Goal: Information Seeking & Learning: Learn about a topic

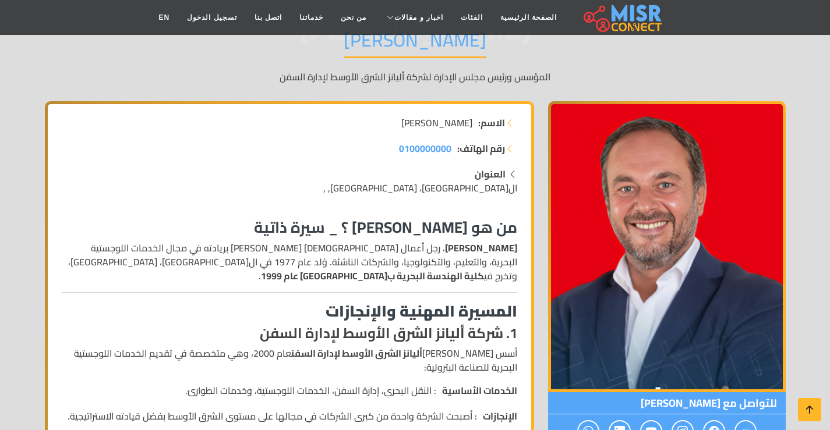
scroll to position [175, 0]
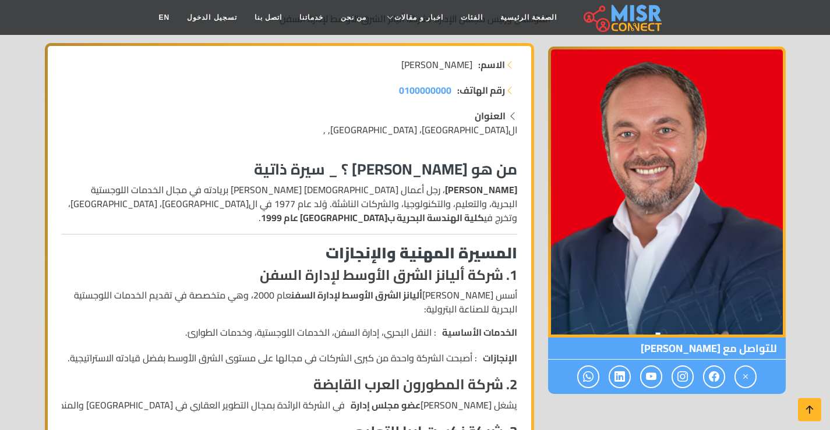
click at [404, 203] on p "[PERSON_NAME] ، رجل أعمال [DEMOGRAPHIC_DATA] [PERSON_NAME] بريادته في مجال الخد…" at bounding box center [289, 204] width 455 height 42
click at [357, 202] on p "[PERSON_NAME] ، رجل أعمال [DEMOGRAPHIC_DATA] [PERSON_NAME] بريادته في مجال الخد…" at bounding box center [289, 204] width 455 height 42
drag, startPoint x: 357, startPoint y: 202, endPoint x: 303, endPoint y: 220, distance: 56.5
click at [356, 202] on p "[PERSON_NAME] ، رجل أعمال [DEMOGRAPHIC_DATA] [PERSON_NAME] بريادته في مجال الخد…" at bounding box center [289, 204] width 455 height 42
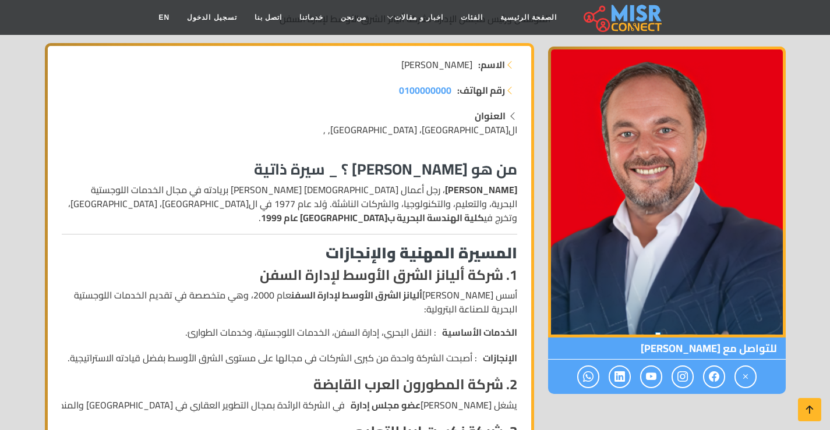
click at [299, 222] on strong "كلية الهندسة البحرية ب[GEOGRAPHIC_DATA] عام 1999" at bounding box center [372, 217] width 223 height 17
click at [431, 219] on strong "كلية الهندسة البحرية ب[GEOGRAPHIC_DATA] عام 1999" at bounding box center [372, 217] width 223 height 17
click at [382, 222] on strong "كلية الهندسة البحرية ب[GEOGRAPHIC_DATA] عام 1999" at bounding box center [372, 217] width 223 height 17
click at [381, 222] on strong "كلية الهندسة البحرية ب[GEOGRAPHIC_DATA] عام 1999" at bounding box center [372, 217] width 223 height 17
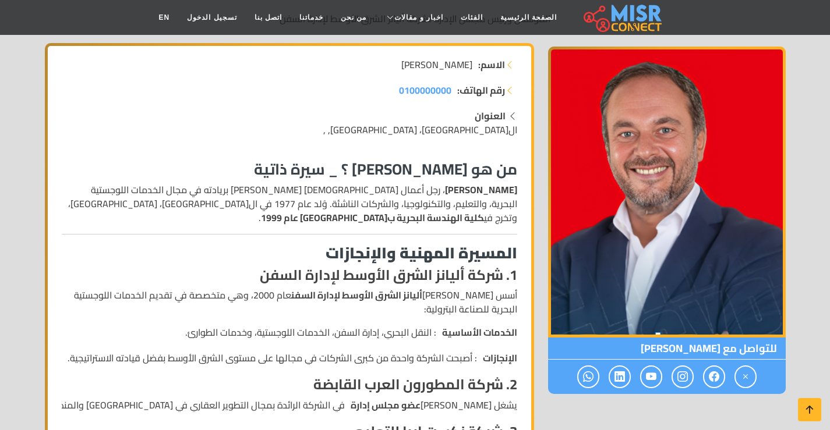
click at [413, 246] on strong "المسيرة المهنية والإنجازات" at bounding box center [421, 253] width 192 height 29
click at [460, 291] on p "أسس [PERSON_NAME] أليانز الشرق الأوسط لإدارة السفن عام 2000، وهي متخصصة في تقدي…" at bounding box center [289, 302] width 455 height 28
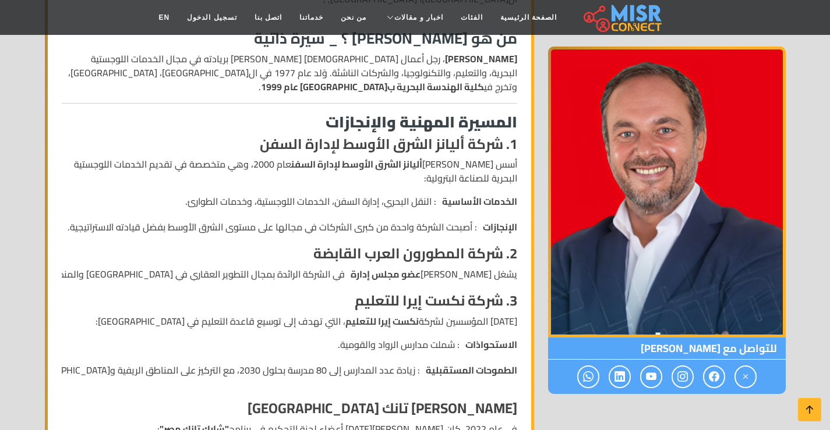
scroll to position [408, 0]
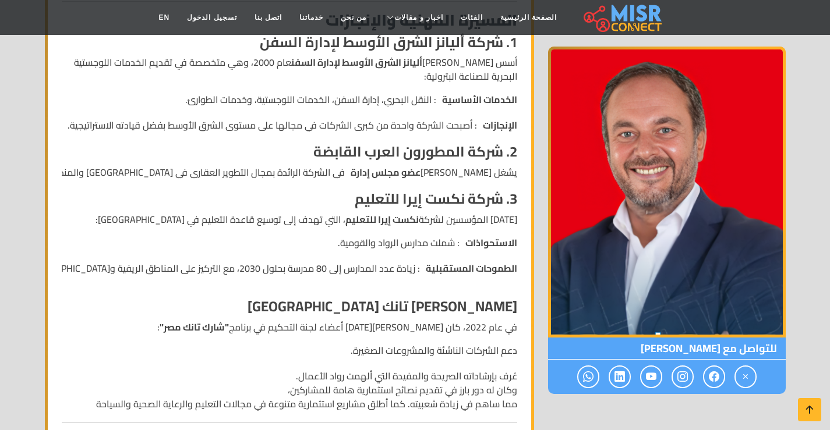
click at [468, 305] on strong "[PERSON_NAME] تانك [GEOGRAPHIC_DATA]" at bounding box center [382, 306] width 270 height 26
click at [347, 314] on strong "[PERSON_NAME] تانك [GEOGRAPHIC_DATA]" at bounding box center [382, 306] width 270 height 26
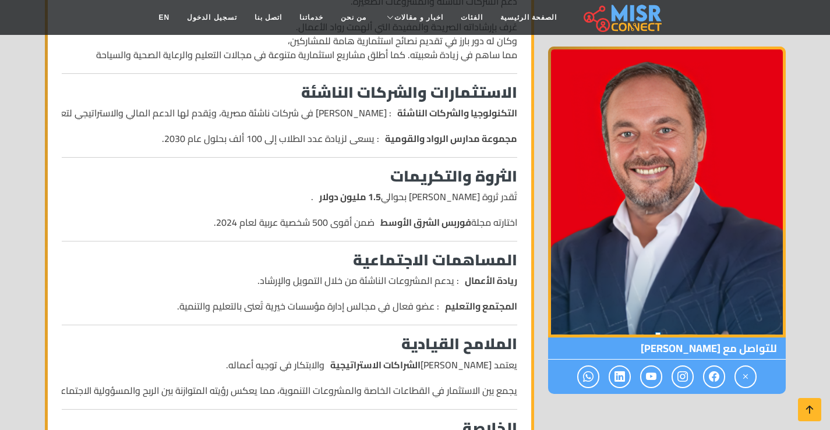
scroll to position [699, 0]
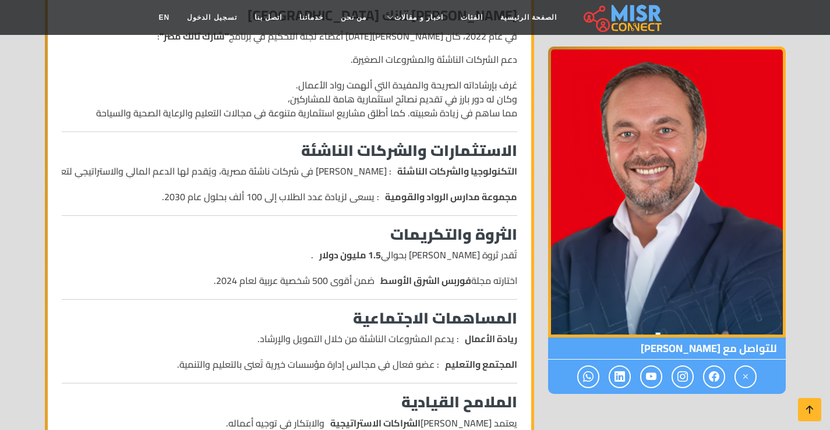
click at [291, 197] on li "مجموعة مدارس الرواد والقومية : يسعى لزيادة عدد الطلاب إلى 100 ألف بحلول عام 203…" at bounding box center [289, 197] width 455 height 14
click at [256, 217] on div "من هو [PERSON_NAME] ؟ _ سيرة ذاتية [PERSON_NAME] ، رجل أعمال [DEMOGRAPHIC_DATA]…" at bounding box center [289, 292] width 469 height 1331
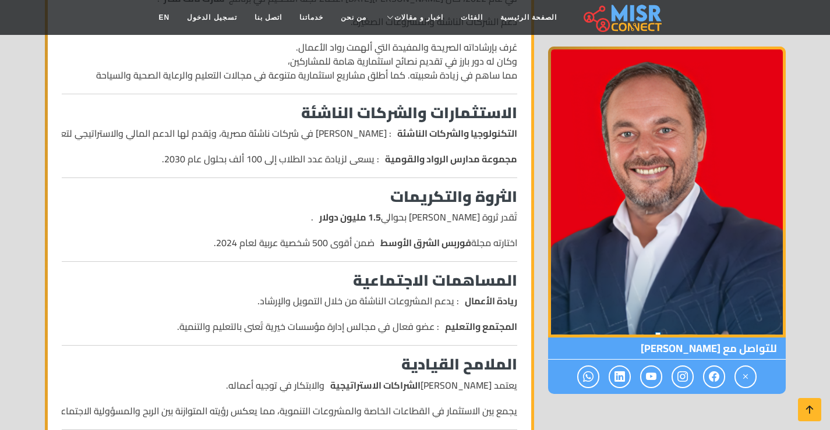
scroll to position [757, 0]
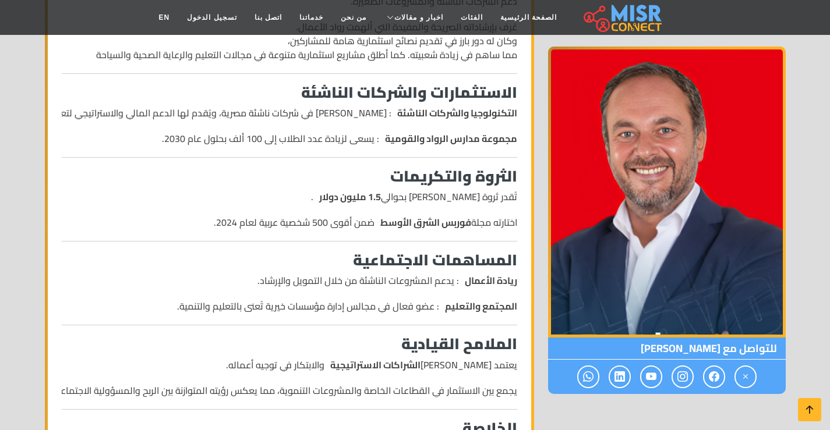
click at [270, 277] on li "ريادة الأعمال : يدعم المشروعات الناشئة من خلال التمويل والإرشاد." at bounding box center [289, 281] width 455 height 14
click at [245, 281] on li "ريادة الأعمال : يدعم المشروعات الناشئة من خلال التمويل والإرشاد." at bounding box center [289, 281] width 455 height 14
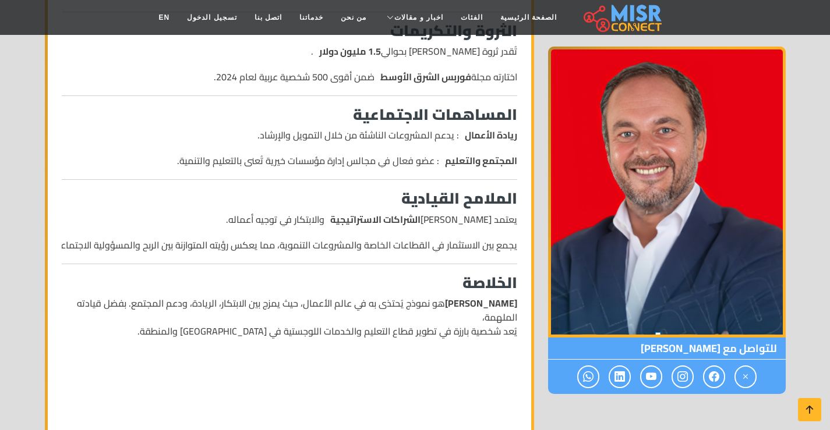
scroll to position [932, 0]
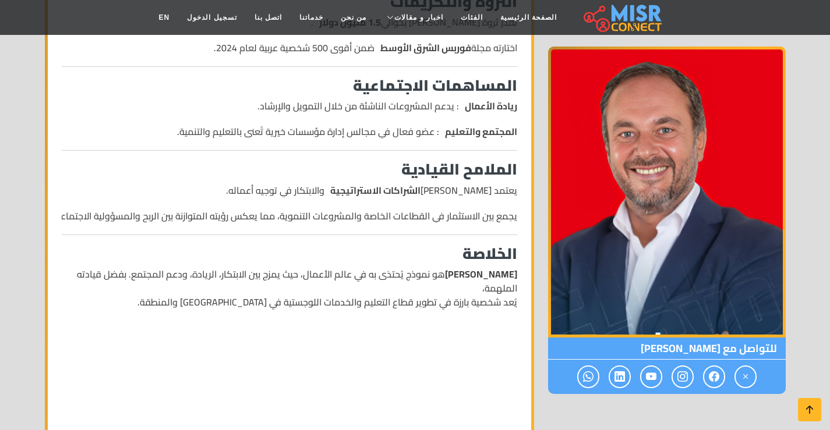
click at [395, 188] on strong "الشراكات الاستراتيجية" at bounding box center [375, 190] width 90 height 14
click at [380, 215] on li "يجمع بين الاستثمار في القطاعات الخاصة والمشروعات التنموية، مما يعكس رؤيته المتو…" at bounding box center [289, 216] width 455 height 14
click at [402, 218] on li "يجمع بين الاستثمار في القطاعات الخاصة والمشروعات التنموية، مما يعكس رؤيته المتو…" at bounding box center [289, 216] width 455 height 14
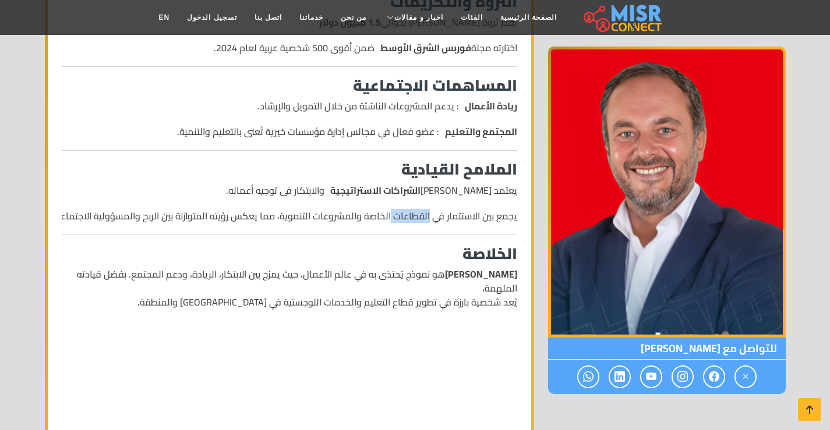
click at [402, 218] on li "يجمع بين الاستثمار في القطاعات الخاصة والمشروعات التنموية، مما يعكس رؤيته المتو…" at bounding box center [289, 216] width 455 height 14
click at [406, 228] on div "من هو [PERSON_NAME] ؟ _ سيرة ذاتية [PERSON_NAME] ، رجل أعمال [DEMOGRAPHIC_DATA]…" at bounding box center [289, 59] width 469 height 1331
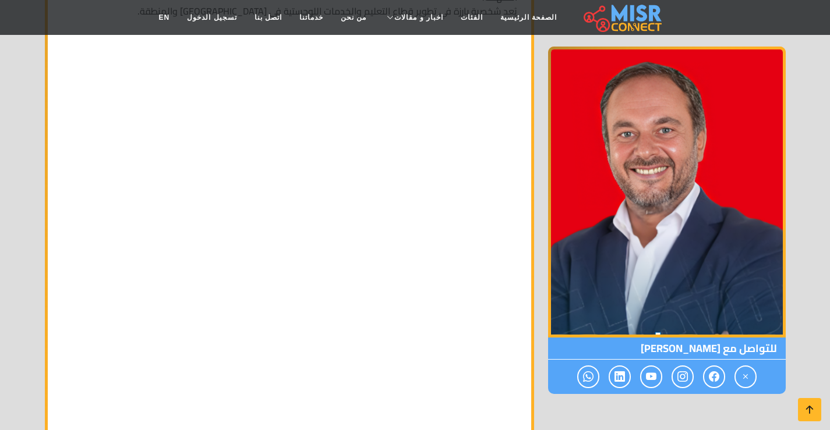
scroll to position [0, 0]
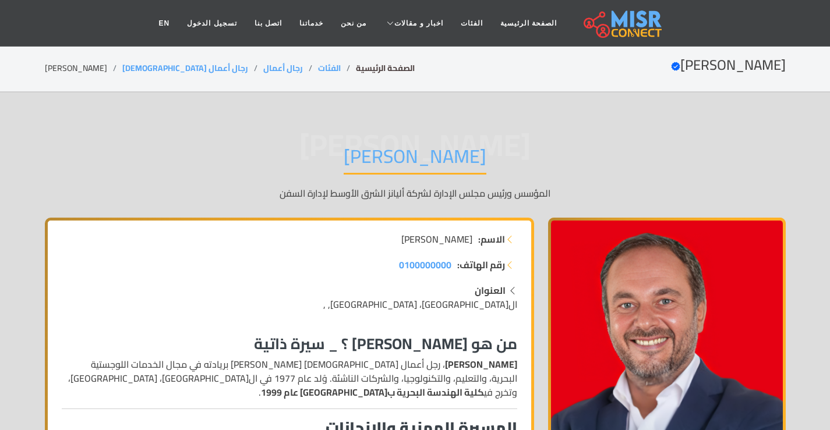
click at [356, 70] on link "الصفحة الرئيسية" at bounding box center [385, 68] width 59 height 15
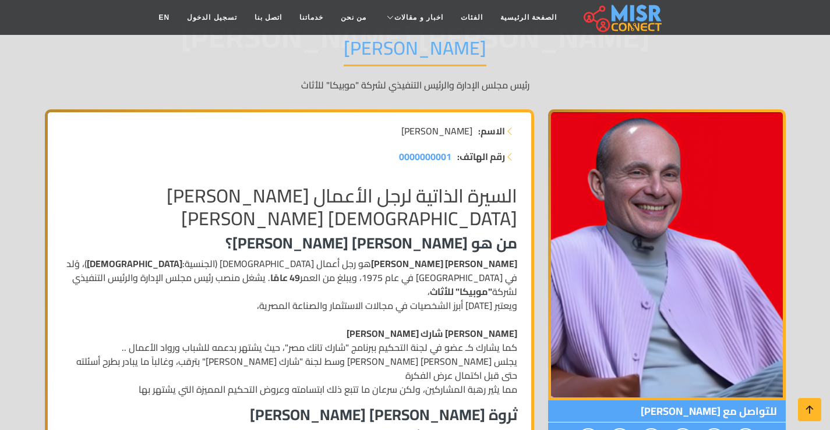
scroll to position [116, 0]
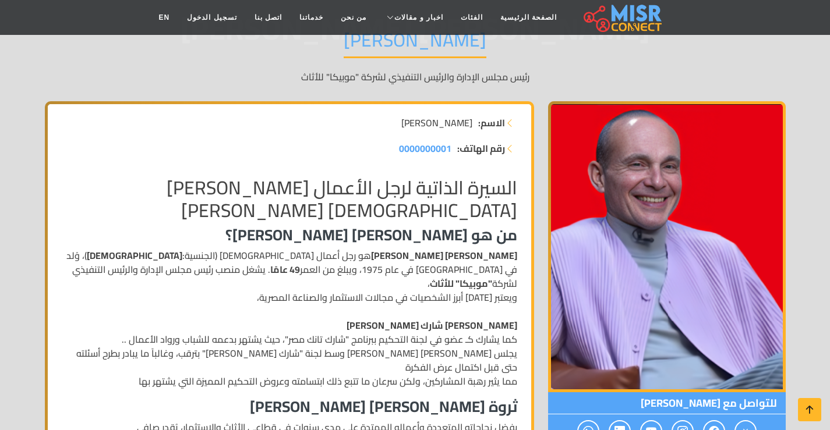
click at [412, 230] on h3 "من هو [PERSON_NAME] [PERSON_NAME]؟" at bounding box center [289, 235] width 455 height 18
click at [351, 236] on h3 "من هو [PERSON_NAME] [PERSON_NAME]؟" at bounding box center [289, 235] width 455 height 18
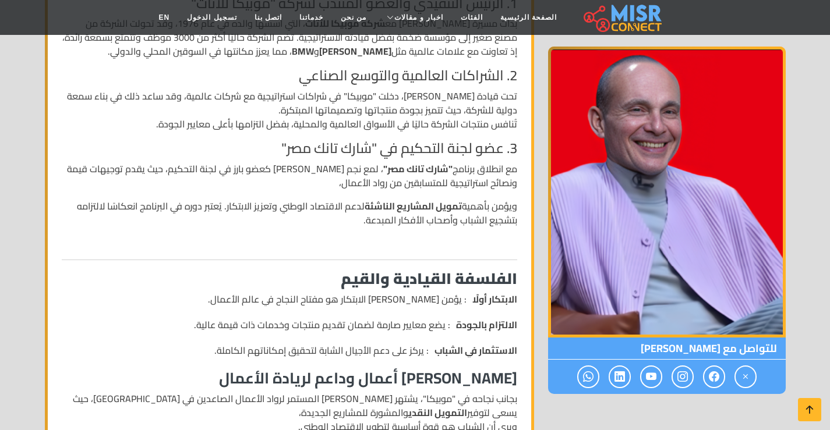
scroll to position [640, 0]
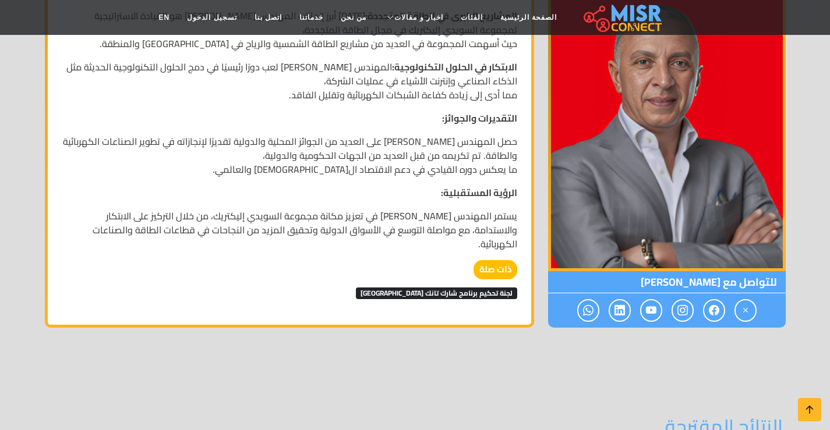
scroll to position [1339, 0]
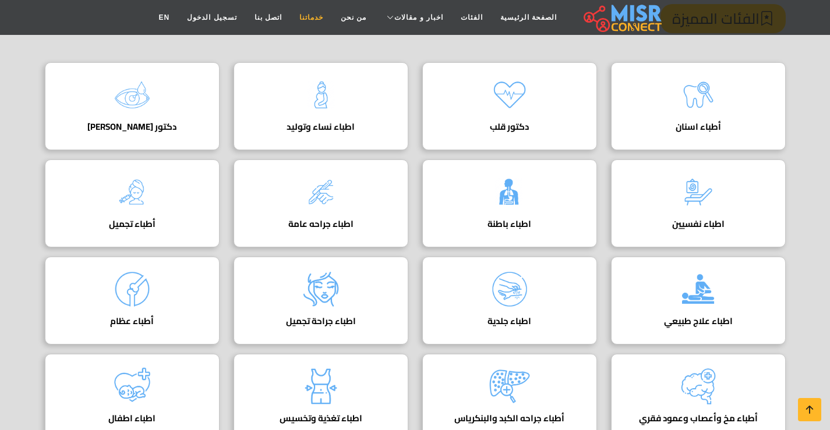
scroll to position [58, 0]
